Goal: Information Seeking & Learning: Learn about a topic

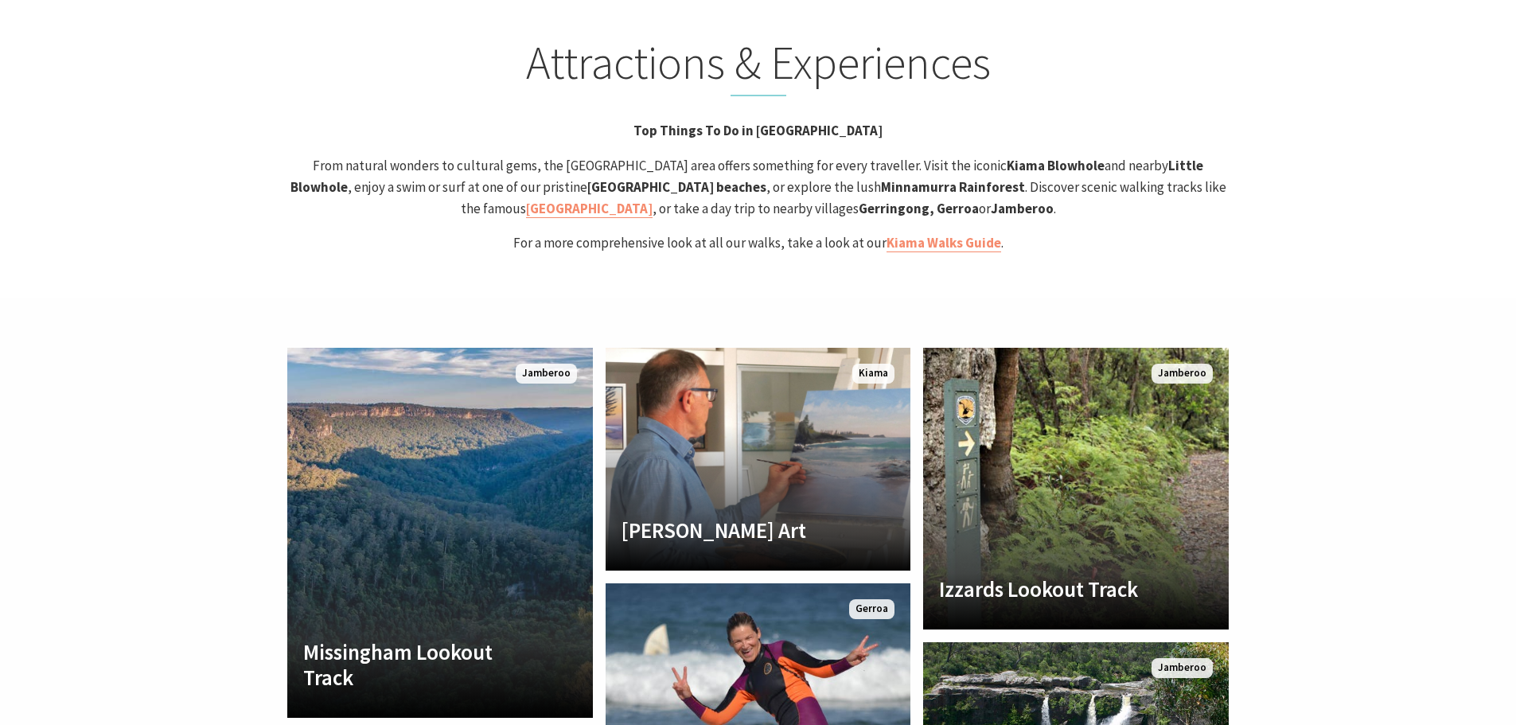
scroll to position [3502, 0]
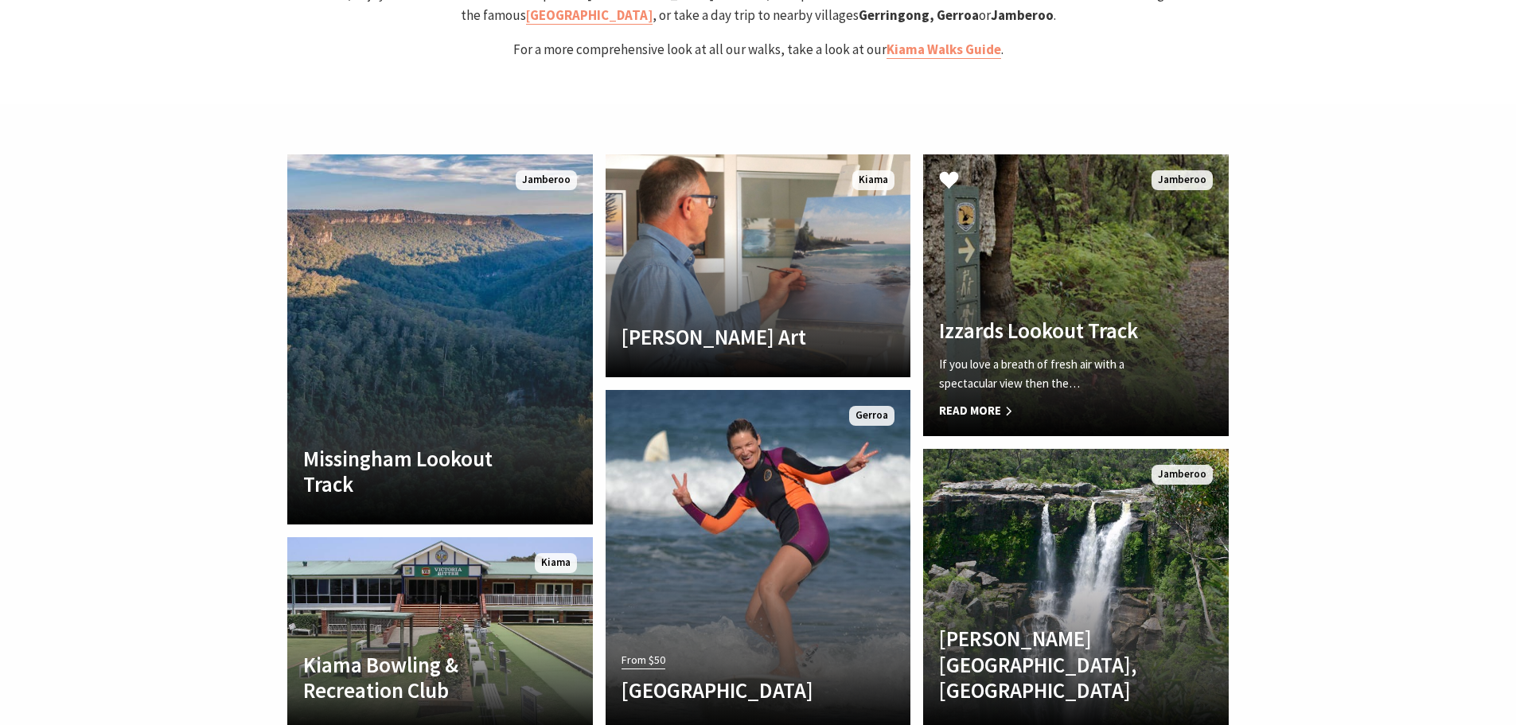
click at [1085, 355] on div "If you love a breath of fresh air with a spectacular view then the… Read More" at bounding box center [1053, 387] width 228 height 65
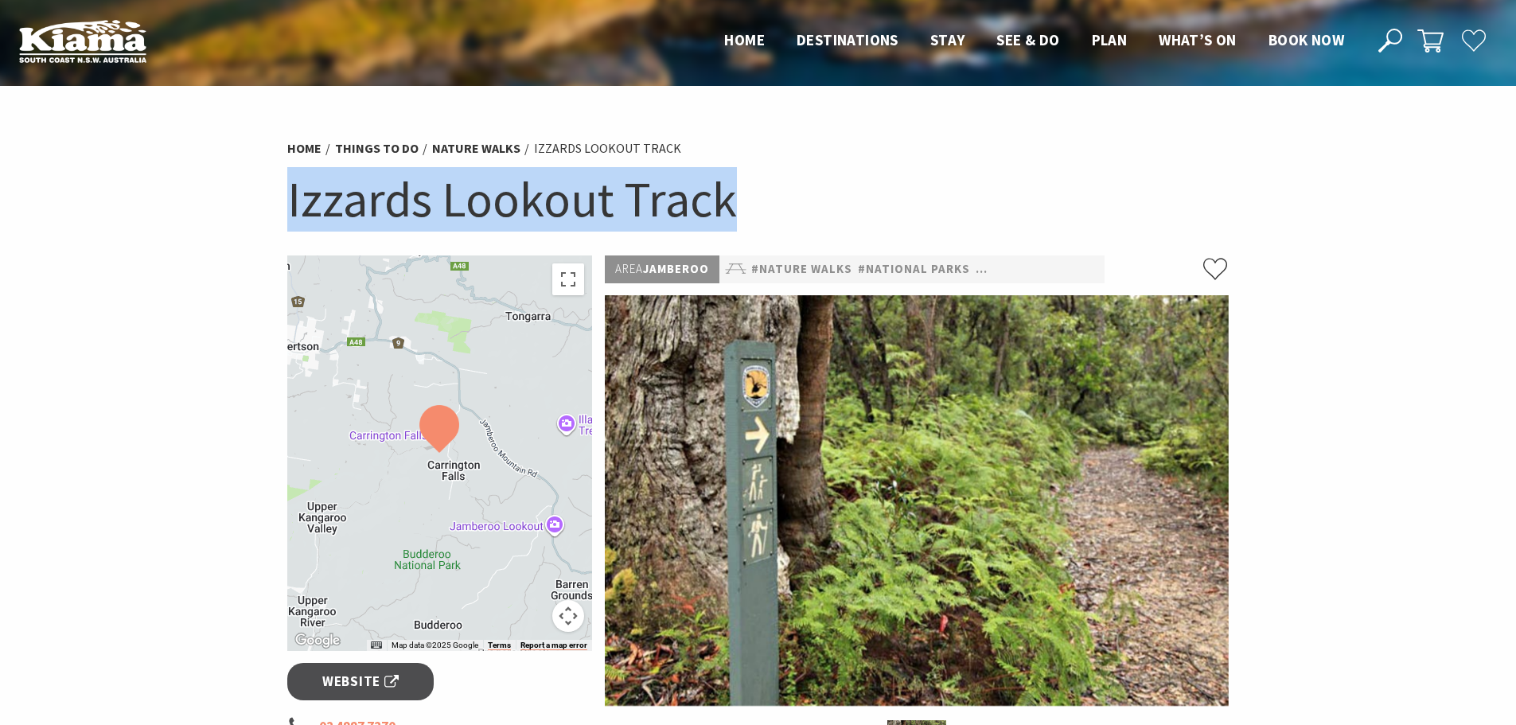
drag, startPoint x: 731, startPoint y: 205, endPoint x: 287, endPoint y: 213, distance: 444.2
click at [287, 213] on h1 "Izzards Lookout Track" at bounding box center [758, 199] width 942 height 64
copy h1 "Izzards Lookout Track"
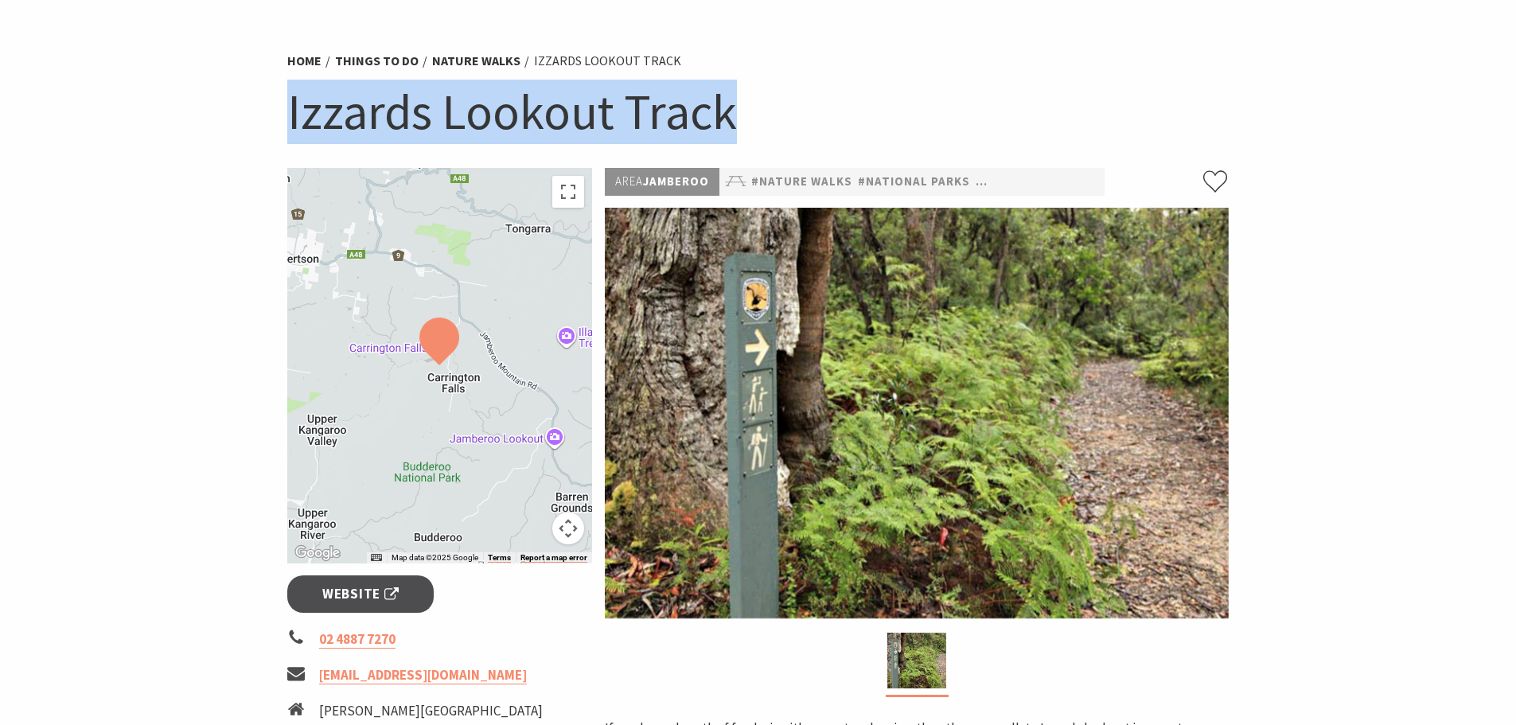
scroll to position [80, 0]
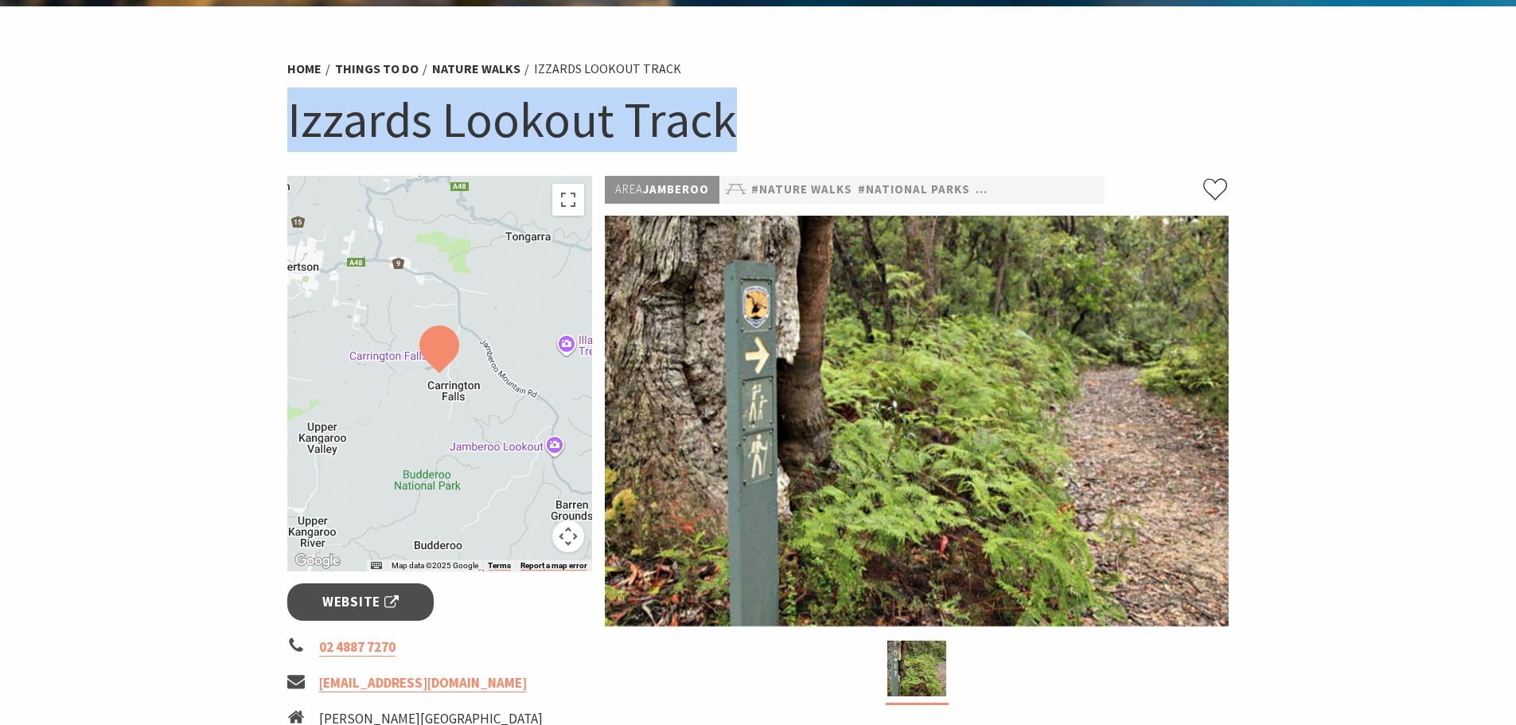
copy h1 "Izzards Lookout Track"
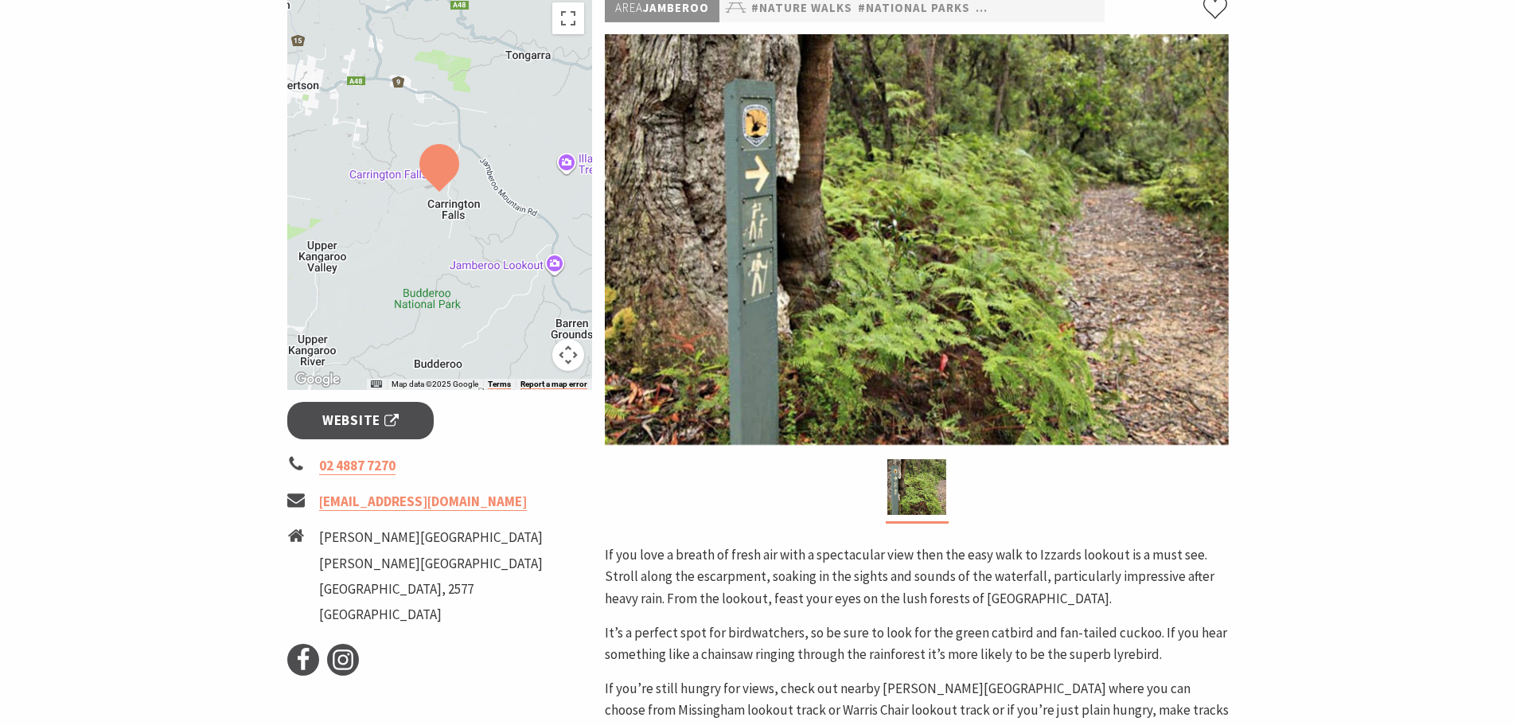
scroll to position [398, 0]
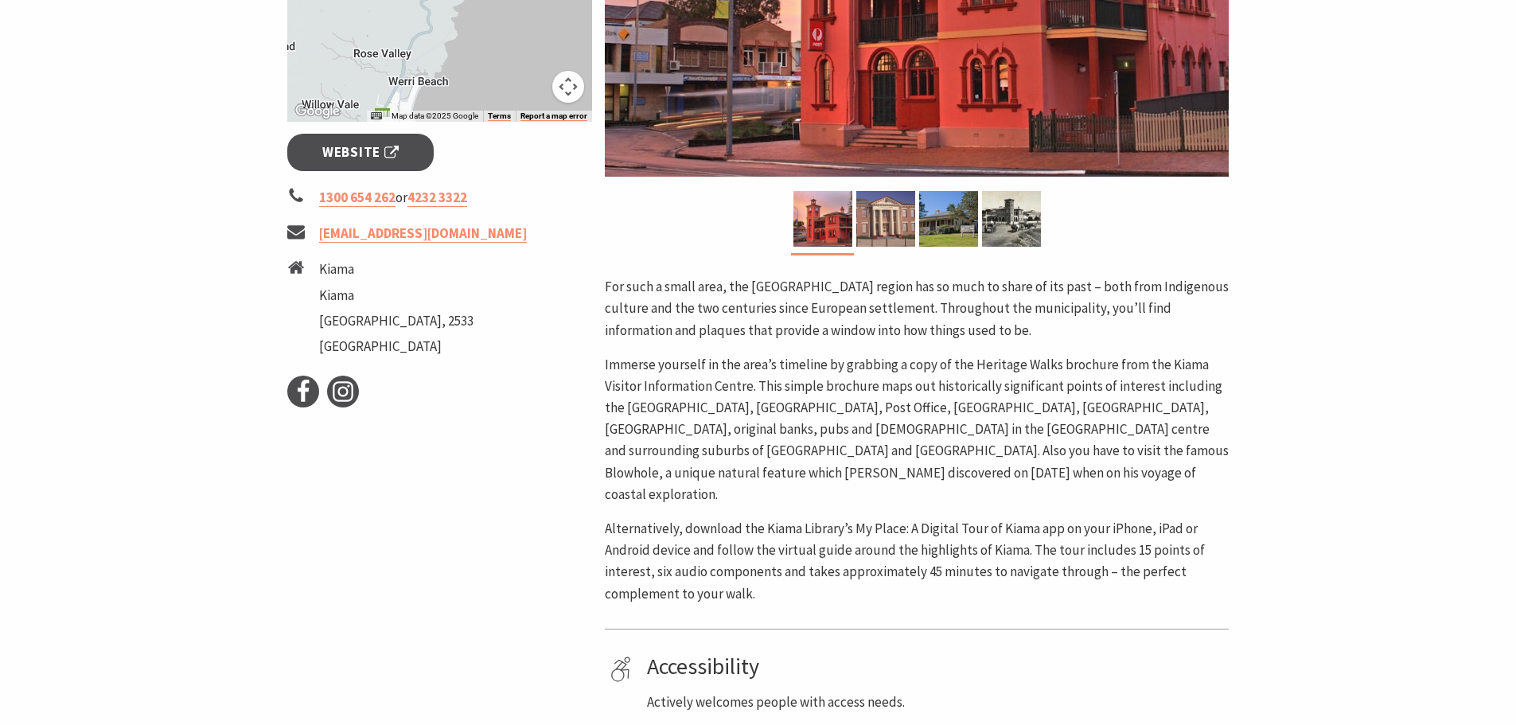
scroll to position [557, 0]
